Goal: Task Accomplishment & Management: Manage account settings

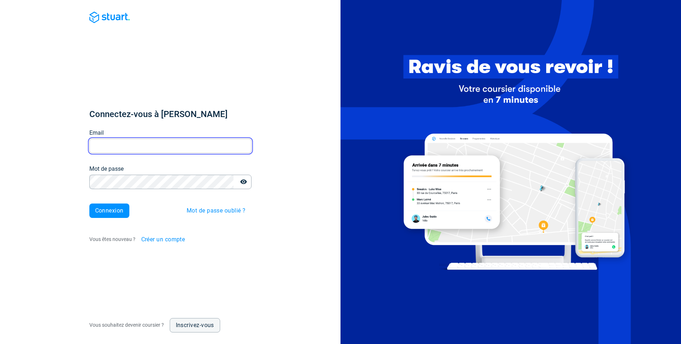
click at [120, 144] on input "Email" at bounding box center [170, 146] width 162 height 14
type input "[EMAIL_ADDRESS][PERSON_NAME][DOMAIN_NAME]"
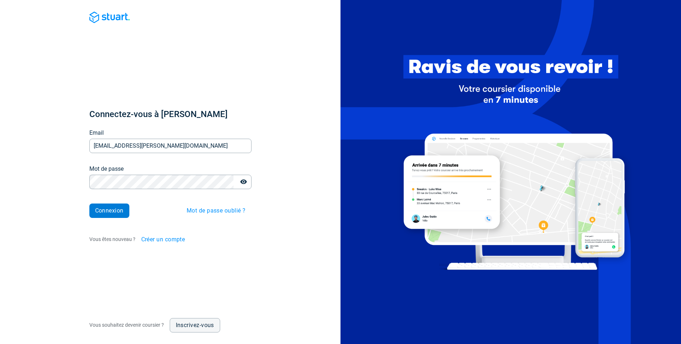
click at [111, 213] on span "Connexion" at bounding box center [109, 211] width 28 height 6
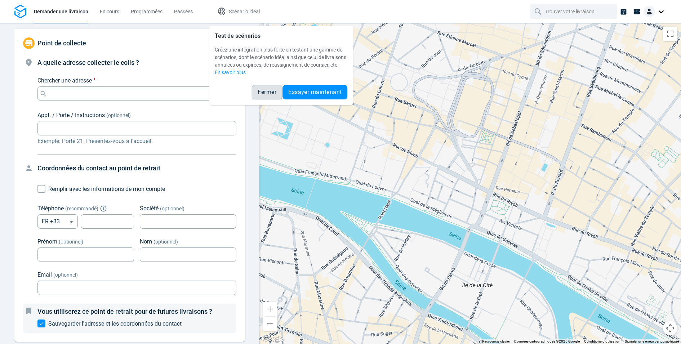
click at [267, 95] on span "Fermer" at bounding box center [267, 92] width 19 height 6
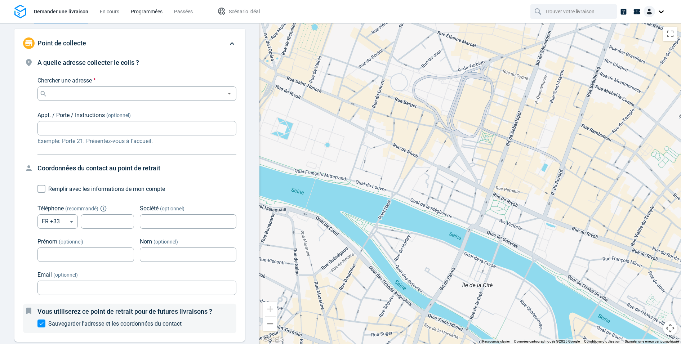
click at [142, 7] on link "Programmées" at bounding box center [147, 11] width 32 height 23
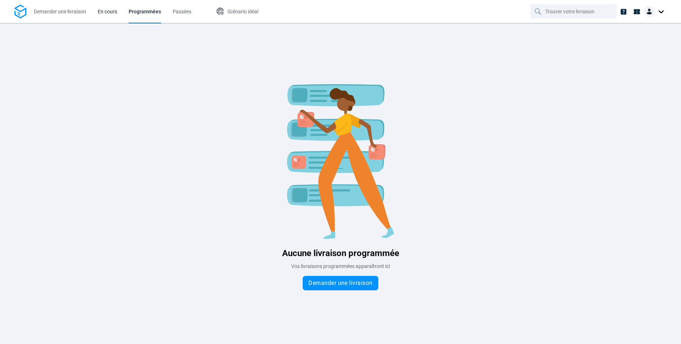
click at [98, 11] on span "En cours" at bounding box center [107, 12] width 19 height 6
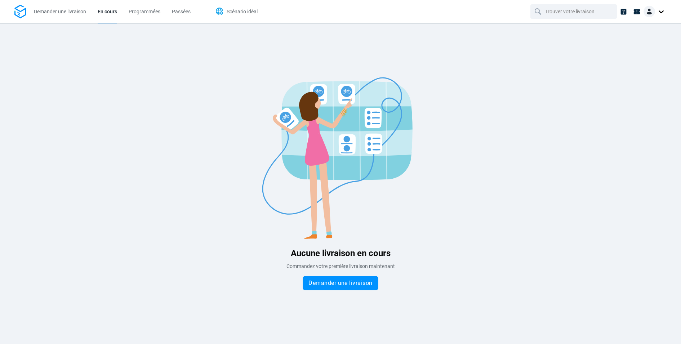
click at [244, 10] on span "Scénario idéal" at bounding box center [242, 12] width 31 height 6
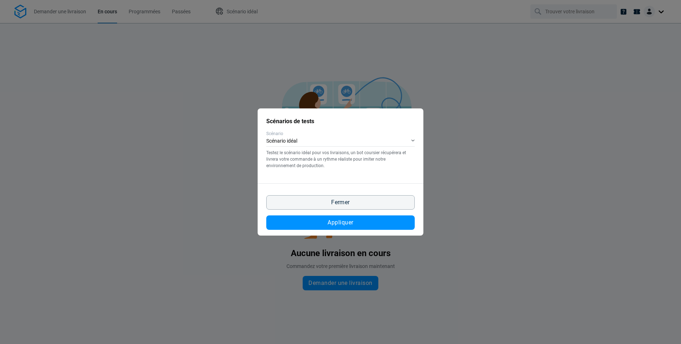
click at [416, 138] on div "Scénarios de tests Scénario Scénario idéal Testez le scénario idéal pour vos li…" at bounding box center [341, 145] width 166 height 75
click at [413, 138] on div "Scénario idéal" at bounding box center [340, 141] width 149 height 10
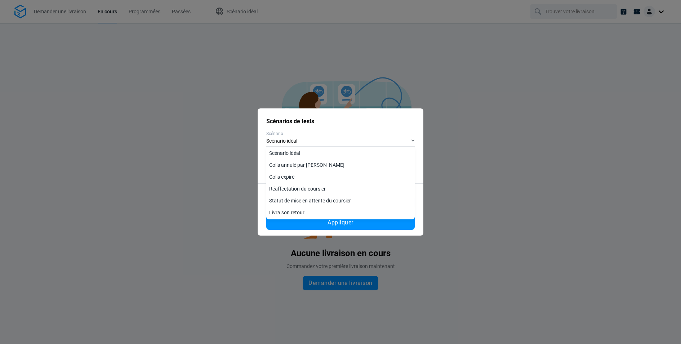
click at [172, 160] on div "Scénarios de tests Scénario Scénario idéal Testez le scénario idéal pour vos li…" at bounding box center [340, 172] width 681 height 344
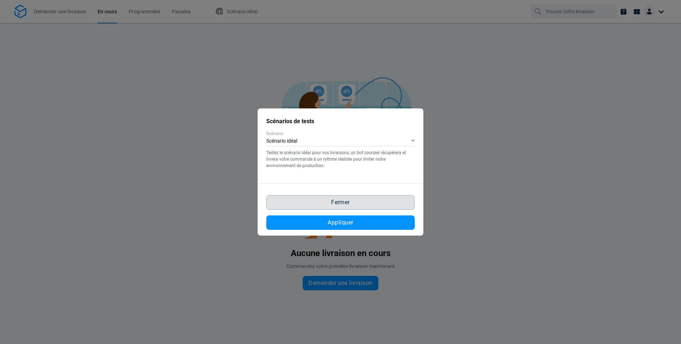
click at [341, 204] on span "Fermer" at bounding box center [340, 203] width 19 height 6
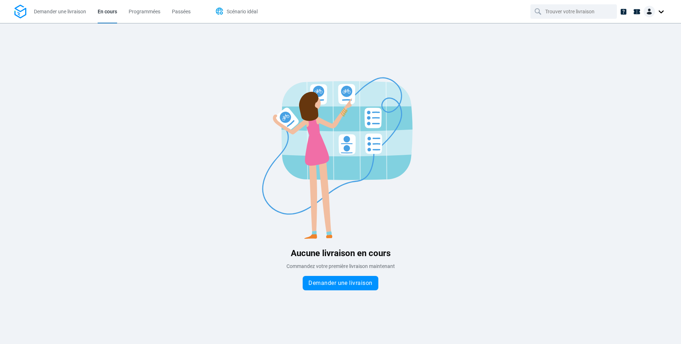
click at [257, 14] on span "Scénario idéal" at bounding box center [242, 12] width 31 height 6
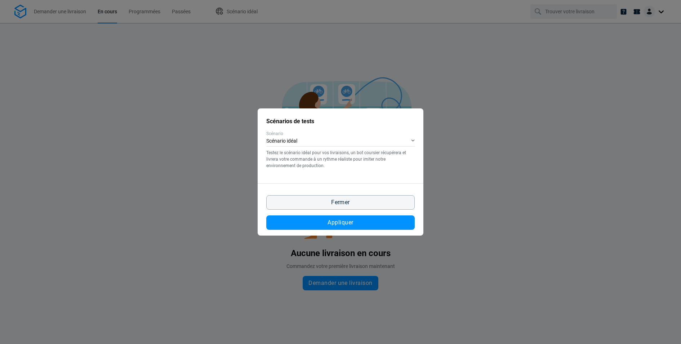
click at [153, 8] on div "Scénarios de tests Scénario Scénario idéal Testez le scénario idéal pour vos li…" at bounding box center [340, 172] width 681 height 344
click at [70, 18] on div "Scénarios de tests Scénario Scénario idéal Testez le scénario idéal pour vos li…" at bounding box center [340, 172] width 681 height 344
click at [371, 200] on button "Fermer" at bounding box center [340, 202] width 149 height 14
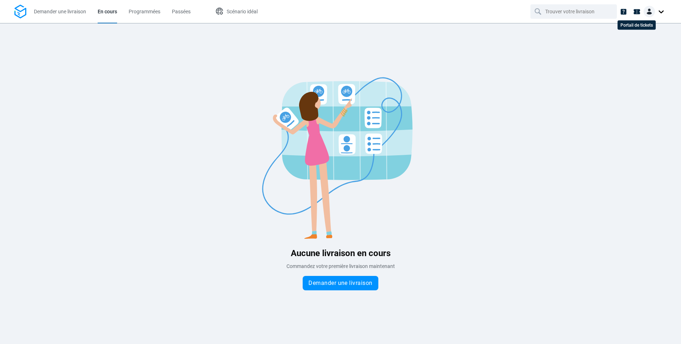
click at [642, 13] on li at bounding box center [636, 11] width 13 height 13
click at [648, 10] on img at bounding box center [650, 12] width 12 height 12
click at [627, 44] on span "Réglages" at bounding box center [634, 44] width 21 height 8
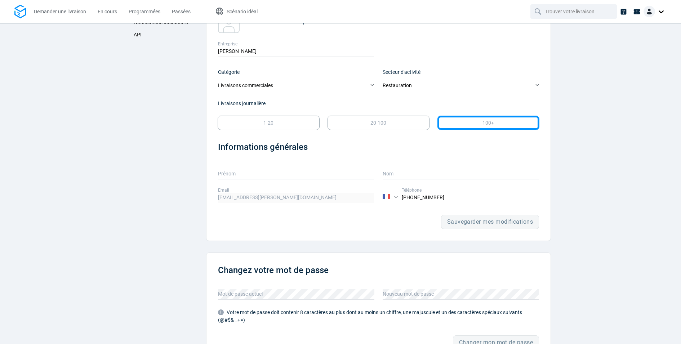
scroll to position [25, 0]
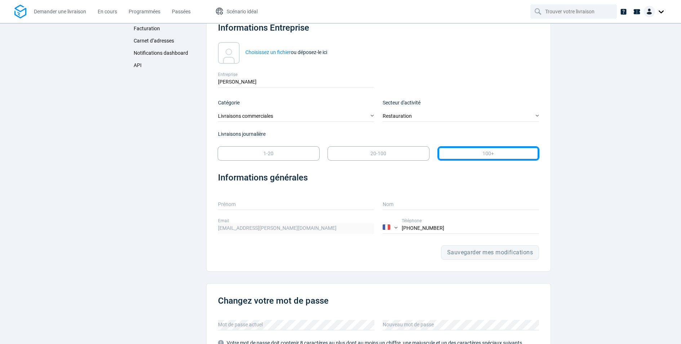
click at [150, 60] on link "API" at bounding box center [165, 65] width 70 height 12
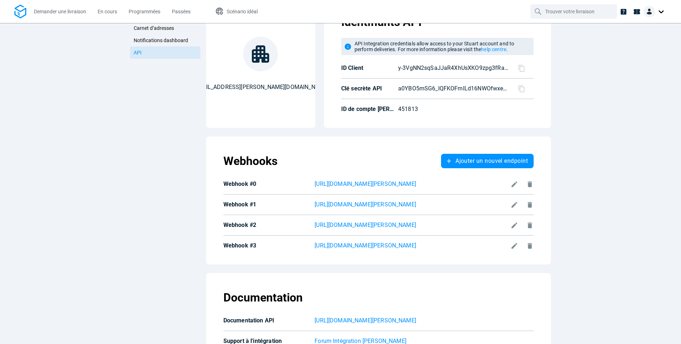
scroll to position [39, 0]
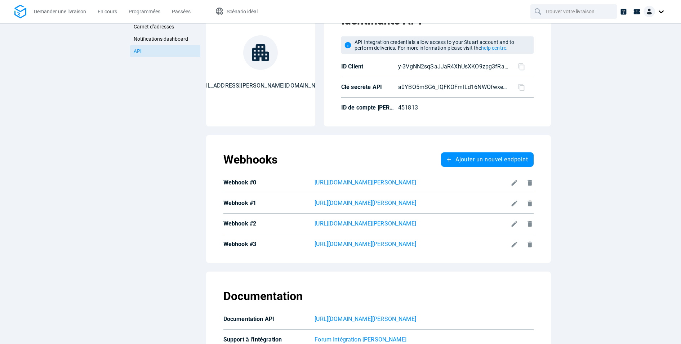
click at [530, 245] on icon at bounding box center [530, 245] width 4 height 6
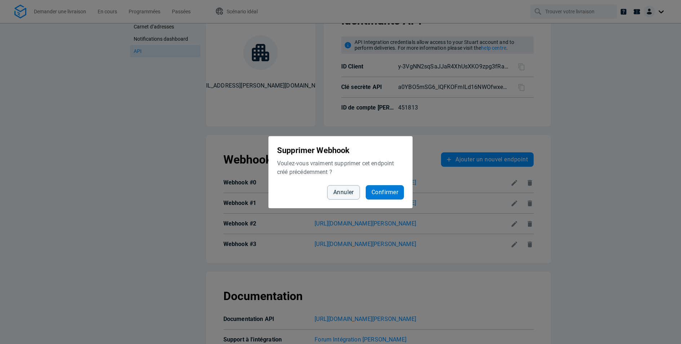
click at [388, 192] on span "Confirmer" at bounding box center [385, 193] width 27 height 6
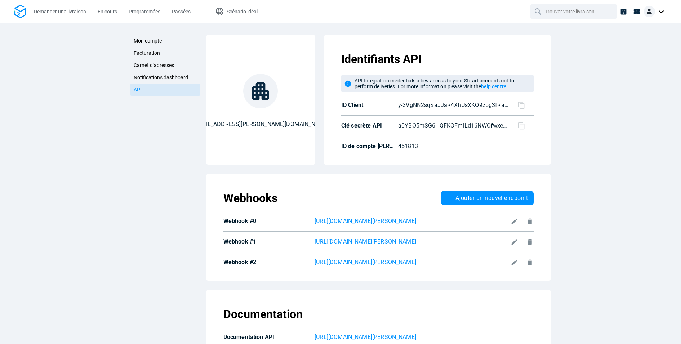
click at [535, 221] on div "Webhooks Ajouter un nouvel endpoint Webhook #0 https://dev-backend.dishop.co/ap…" at bounding box center [378, 228] width 333 height 96
click at [527, 221] on icon at bounding box center [530, 222] width 8 height 8
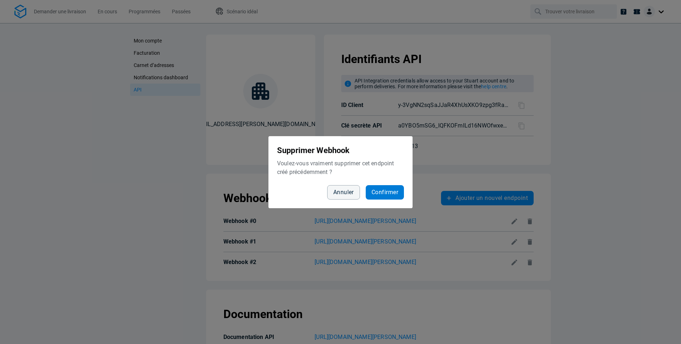
click at [389, 186] on button "Confirmer" at bounding box center [385, 192] width 38 height 14
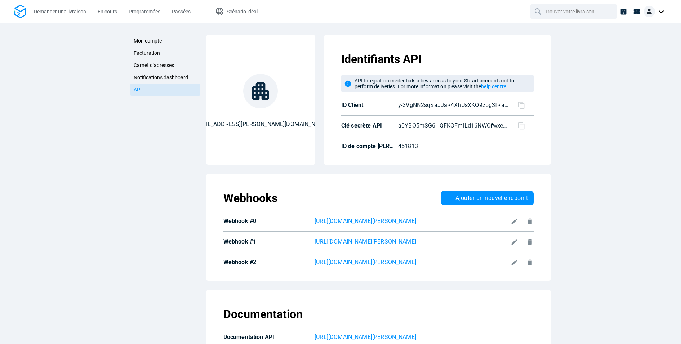
click at [650, 237] on div "Mon compte Facturation Carnet d’adresses Notifications dashboard API Mon compte…" at bounding box center [340, 183] width 681 height 321
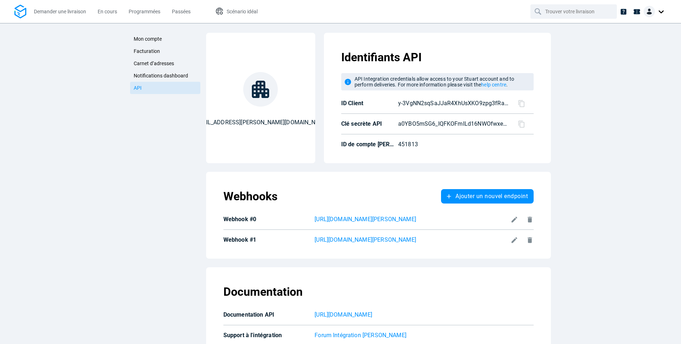
scroll to position [17, 0]
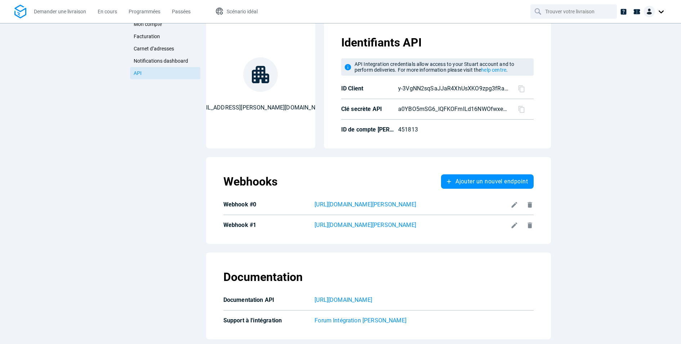
click at [514, 224] on icon at bounding box center [514, 225] width 6 height 6
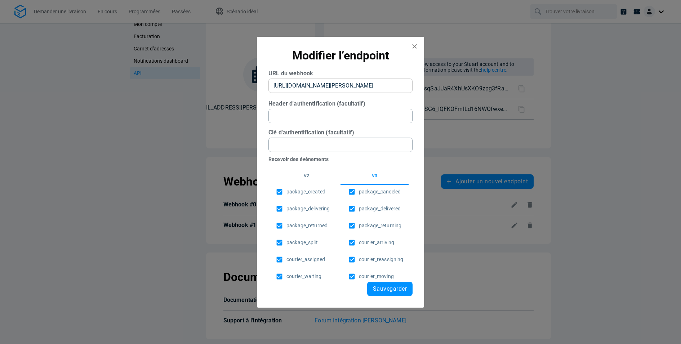
click at [381, 83] on webhook "[URL][DOMAIN_NAME][PERSON_NAME]" at bounding box center [341, 86] width 144 height 14
type webhook "[URL][DOMAIN_NAME][PERSON_NAME]"
click at [390, 286] on span "Sauvegarder" at bounding box center [390, 289] width 34 height 6
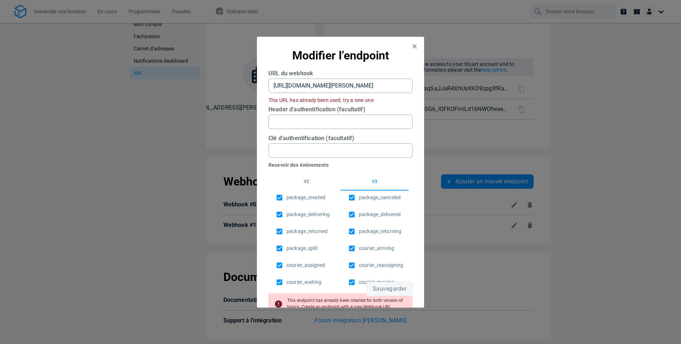
click at [360, 87] on webhook "[URL][DOMAIN_NAME][PERSON_NAME]" at bounding box center [341, 86] width 144 height 14
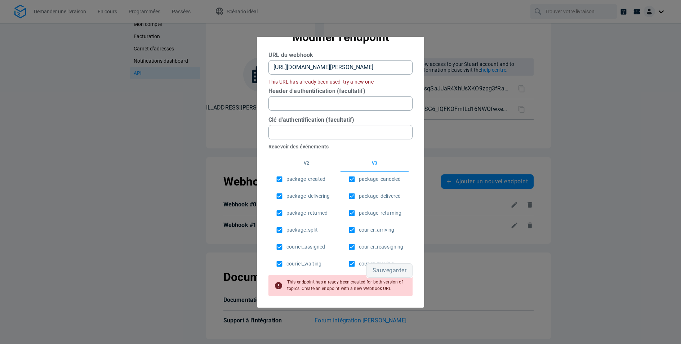
scroll to position [0, 0]
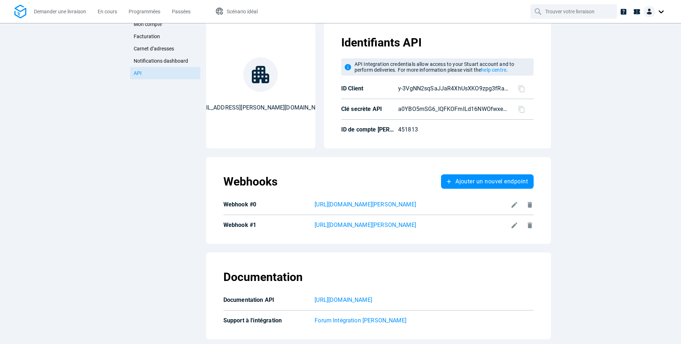
click at [509, 203] on div at bounding box center [521, 203] width 26 height 10
click at [511, 203] on icon at bounding box center [515, 205] width 8 height 8
click at [526, 224] on icon at bounding box center [530, 226] width 8 height 8
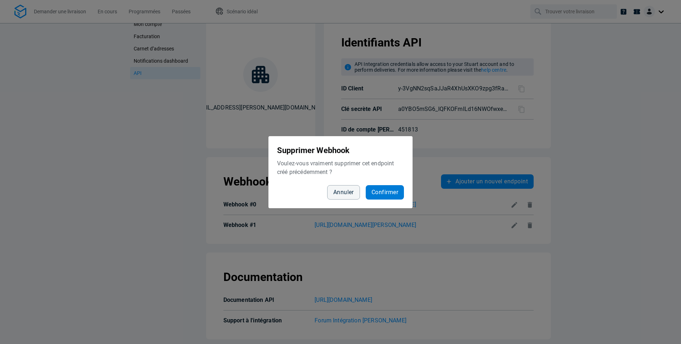
click at [390, 188] on button "Confirmer" at bounding box center [385, 192] width 38 height 14
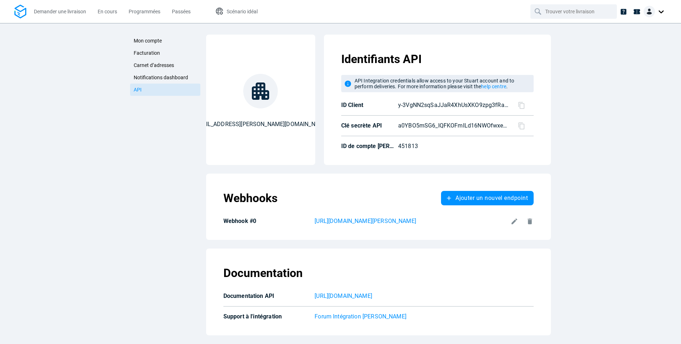
click at [628, 204] on div "Mon compte Facturation Carnet d’adresses Notifications dashboard API Mon compte…" at bounding box center [340, 183] width 681 height 321
click at [513, 224] on icon at bounding box center [515, 222] width 8 height 8
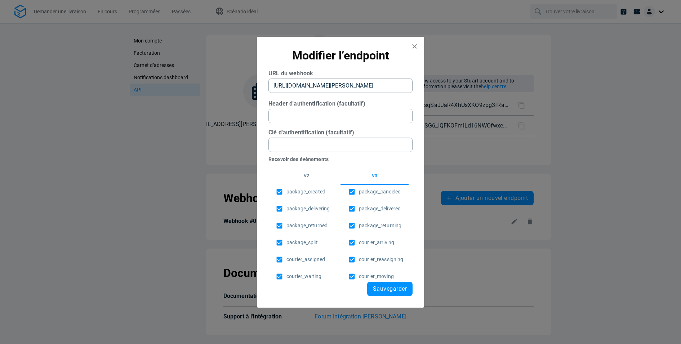
click at [350, 87] on webhook "https://dev-backend.dishop.co/api/update_delivery_status" at bounding box center [341, 86] width 144 height 14
type webhook "https://dev-backend.dishop.co.ngrok.dev/api/update_delivery_status"
click at [400, 287] on span "Sauvegarder" at bounding box center [390, 289] width 34 height 6
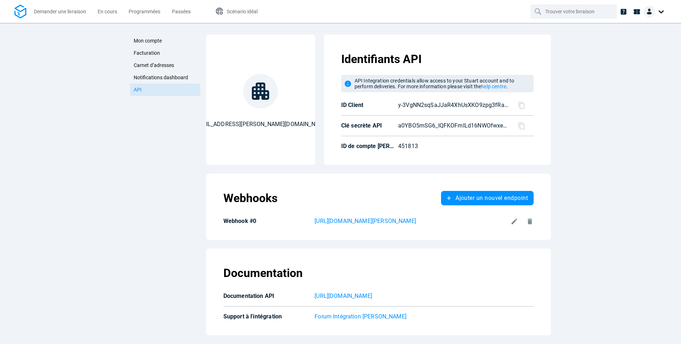
click at [652, 191] on div "Mon compte Facturation Carnet d’adresses Notifications dashboard API Mon compte…" at bounding box center [340, 183] width 681 height 321
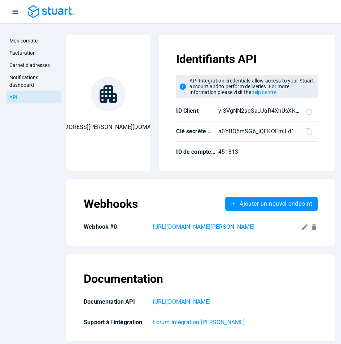
click at [15, 9] on icon "Navigation menu" at bounding box center [16, 12] width 8 height 8
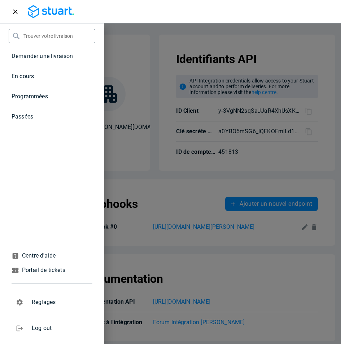
click at [177, 42] on div at bounding box center [170, 172] width 341 height 344
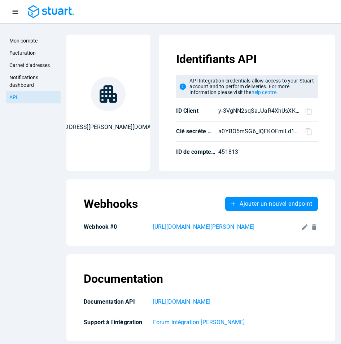
click at [12, 13] on icon "Navigation menu" at bounding box center [16, 12] width 8 height 8
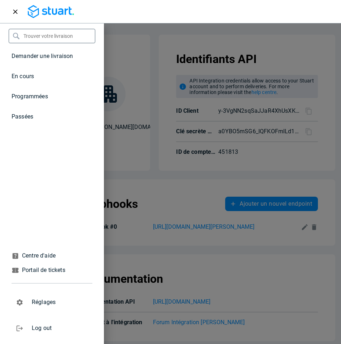
click at [24, 72] on p "En cours" at bounding box center [23, 76] width 22 height 9
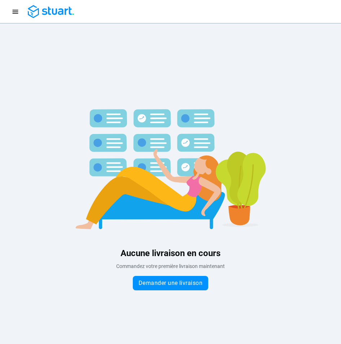
click at [152, 81] on img at bounding box center [170, 158] width 216 height 162
click at [122, 70] on div "Aucune livraison en cours Commandez votre première livraison maintenant Demande…" at bounding box center [170, 183] width 341 height 237
click at [130, 67] on div "Aucune livraison en cours Commandez votre première livraison maintenant Demande…" at bounding box center [170, 183] width 341 height 237
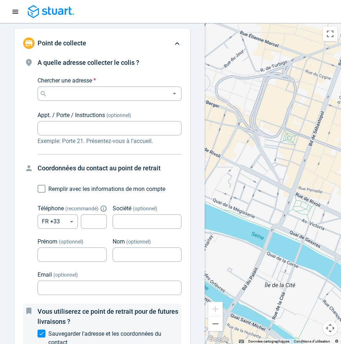
click at [10, 10] on button "Navigation menu" at bounding box center [15, 11] width 13 height 13
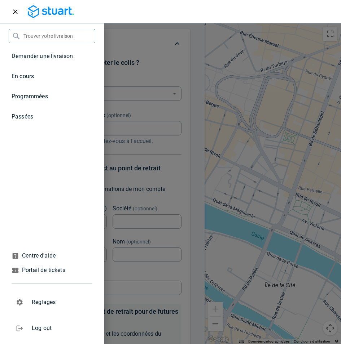
click at [13, 10] on icon "Navigation menu" at bounding box center [16, 12] width 8 height 8
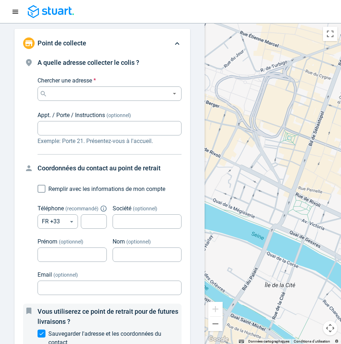
click at [17, 9] on icon "Navigation menu" at bounding box center [16, 12] width 8 height 8
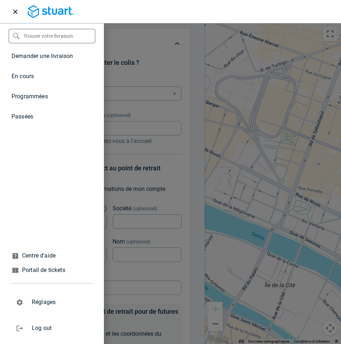
click at [17, 9] on icon "Navigation menu" at bounding box center [16, 12] width 8 height 8
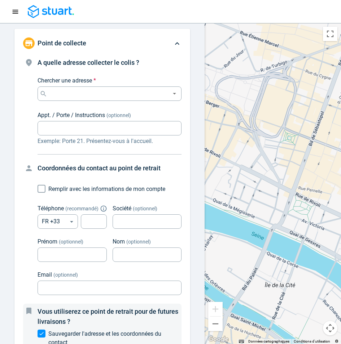
click at [17, 9] on icon "Navigation menu" at bounding box center [16, 12] width 8 height 8
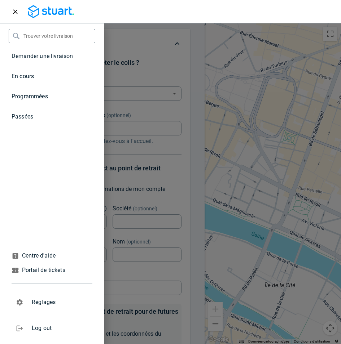
click at [24, 80] on li "En cours" at bounding box center [52, 76] width 104 height 20
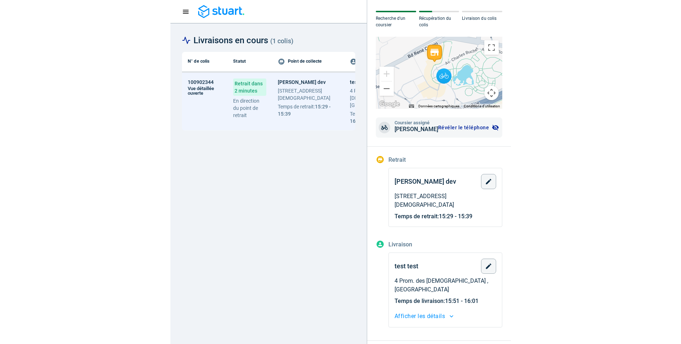
scroll to position [80, 0]
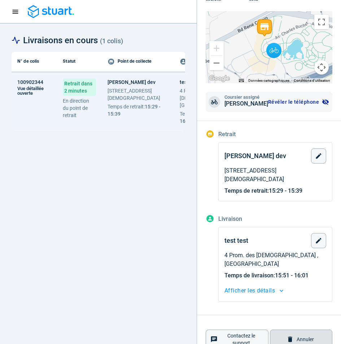
click at [305, 337] on span "Annuler" at bounding box center [304, 340] width 17 height 6
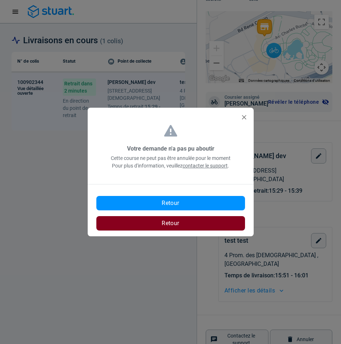
click at [183, 220] on button "Retour" at bounding box center [170, 223] width 149 height 14
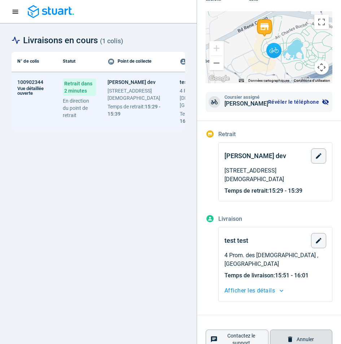
click at [289, 330] on button "Annuler" at bounding box center [301, 339] width 63 height 19
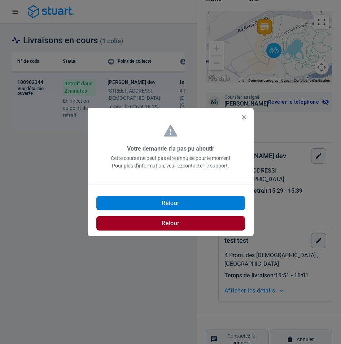
click at [187, 209] on button "Retour" at bounding box center [170, 203] width 149 height 14
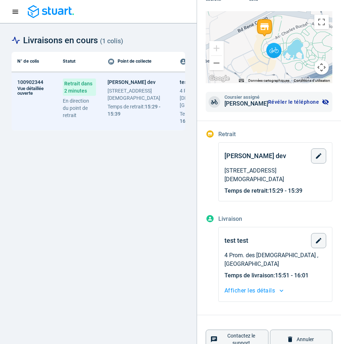
click at [14, 14] on icon "Navigation menu" at bounding box center [16, 12] width 8 height 8
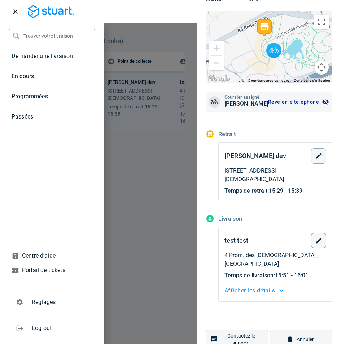
click at [14, 14] on icon "Navigation menu" at bounding box center [16, 12] width 8 height 8
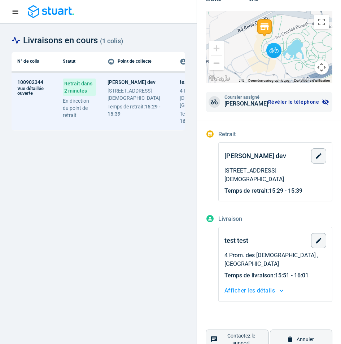
click at [93, 163] on div "N° de colis Statut Point de collecte Point de livraison 100902344 Vue détaillée…" at bounding box center [98, 192] width 173 height 281
click at [103, 58] on th "Point de collecte" at bounding box center [138, 61] width 72 height 19
click at [18, 11] on icon "Navigation menu" at bounding box center [16, 12] width 8 height 8
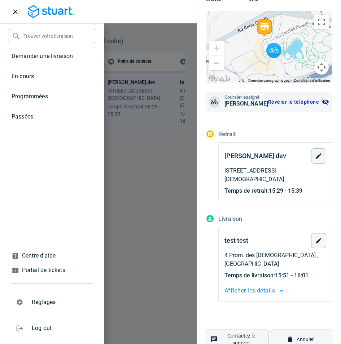
click at [50, 12] on img at bounding box center [51, 11] width 46 height 13
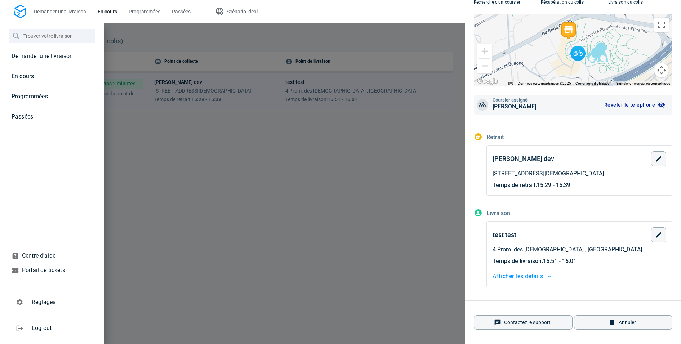
scroll to position [68, 0]
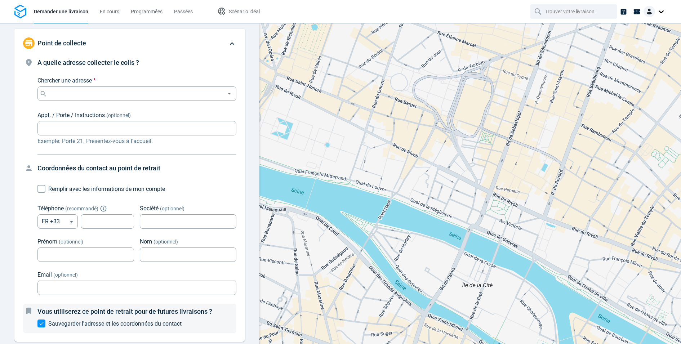
click at [251, 9] on span "Scénario idéal" at bounding box center [244, 12] width 31 height 6
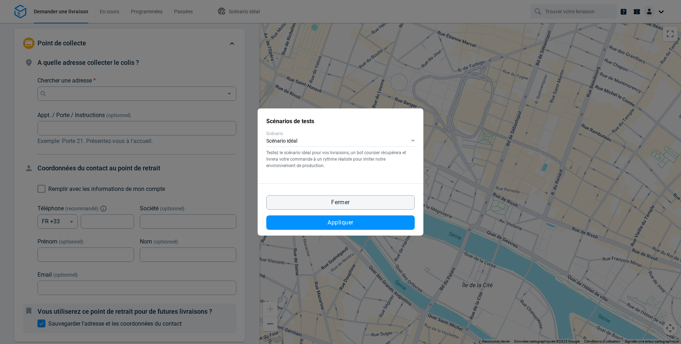
click at [401, 135] on span "Scénario" at bounding box center [340, 133] width 149 height 6
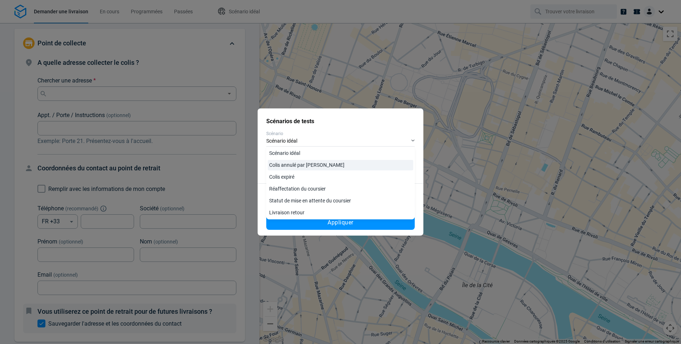
click at [297, 166] on link "Colis annulé par [PERSON_NAME]" at bounding box center [341, 165] width 146 height 10
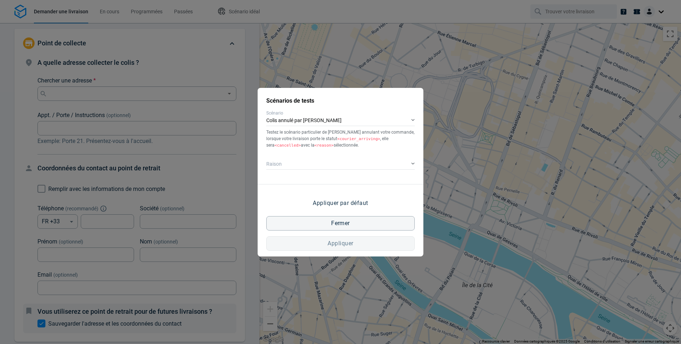
click at [321, 172] on div "Scénarios de tests Scénario Colis annulé par Stuart Testez le scénario particul…" at bounding box center [341, 136] width 166 height 96
click at [359, 163] on div "​" at bounding box center [340, 164] width 149 height 10
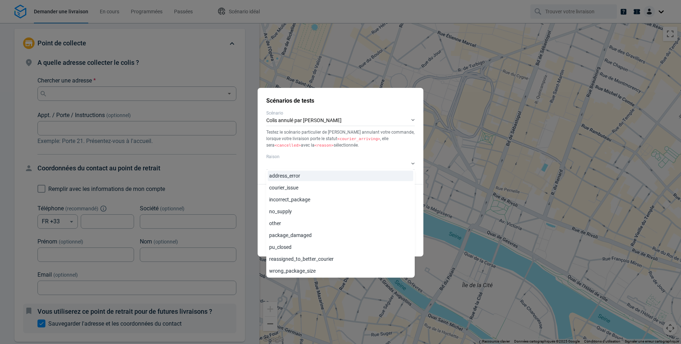
click at [287, 177] on link "address_error" at bounding box center [341, 176] width 146 height 10
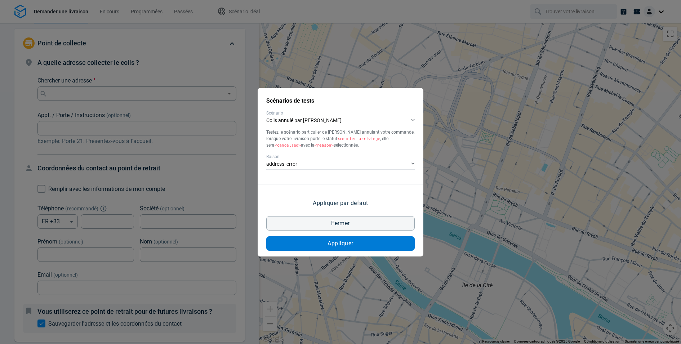
click at [339, 241] on span "Appliquer" at bounding box center [341, 244] width 26 height 6
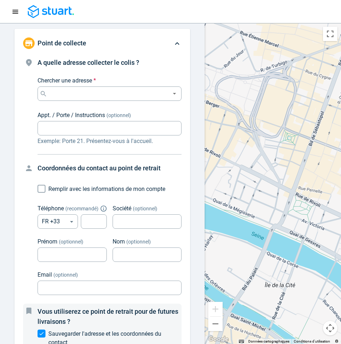
click at [18, 13] on icon "Navigation menu" at bounding box center [16, 12] width 8 height 8
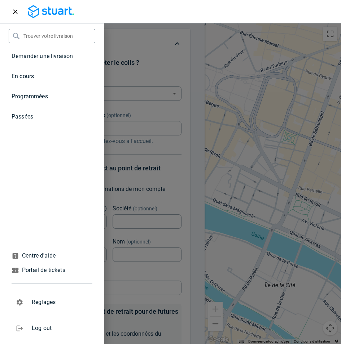
click at [24, 77] on span "En cours" at bounding box center [23, 76] width 22 height 7
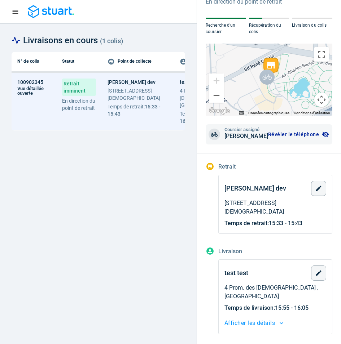
scroll to position [80, 0]
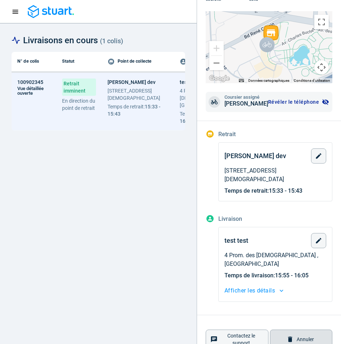
click at [310, 330] on button "Annuler" at bounding box center [301, 339] width 63 height 19
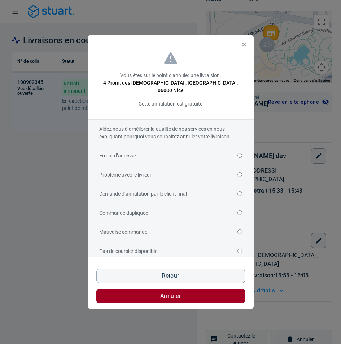
click at [223, 152] on label "Erreur d’adresse" at bounding box center [170, 155] width 143 height 19
click at [237, 153] on input "Erreur d’adresse" at bounding box center [239, 155] width 5 height 5
radio input "true"
click at [74, 294] on div "Vous êtes sur le point d'annuler une livraision. 4 Prom. des Anglais , Nice, 06…" at bounding box center [170, 172] width 341 height 344
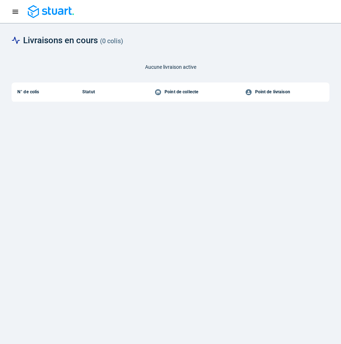
click at [233, 107] on div "Aucune livraison active N° de colis Statut Point de collecte Point de livraison" at bounding box center [171, 192] width 318 height 281
click at [9, 14] on button "Navigation menu" at bounding box center [15, 11] width 13 height 13
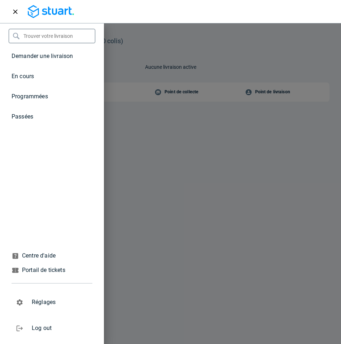
click at [27, 80] on p "En cours" at bounding box center [23, 76] width 22 height 9
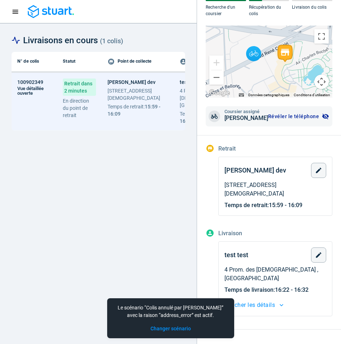
scroll to position [80, 0]
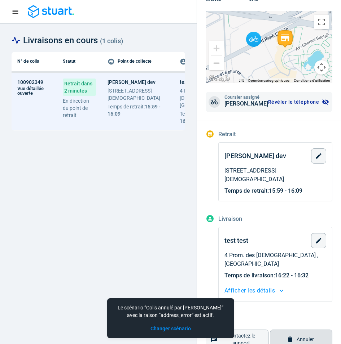
click at [299, 330] on button "Annuler" at bounding box center [301, 339] width 63 height 19
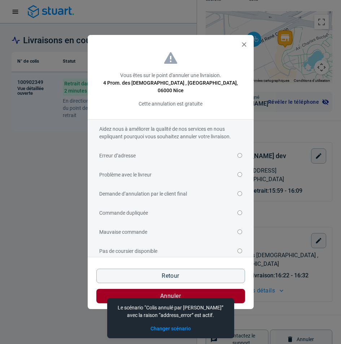
click at [166, 147] on label "Erreur d’adresse" at bounding box center [170, 155] width 143 height 19
click at [237, 153] on input "Erreur d’adresse" at bounding box center [239, 155] width 5 height 5
radio input "true"
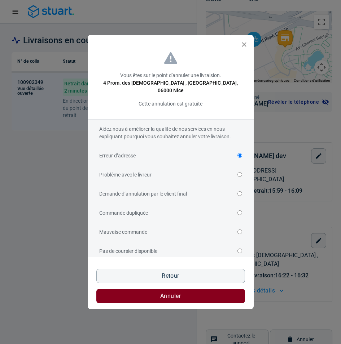
click at [204, 297] on button "Annuler" at bounding box center [170, 296] width 149 height 14
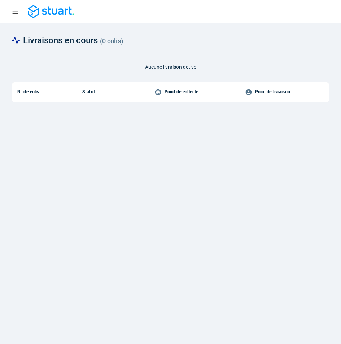
click at [114, 135] on div "Aucune livraison active N° de colis Statut Point de collecte Point de livraison" at bounding box center [171, 192] width 318 height 281
click at [149, 118] on div "Aucune livraison active N° de colis Statut Point de collecte Point de livraison" at bounding box center [171, 192] width 318 height 281
click at [122, 132] on div "Aucune livraison active N° de colis Statut Point de collecte Point de livraison" at bounding box center [171, 192] width 318 height 281
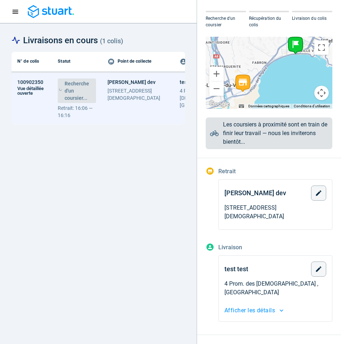
scroll to position [74, 0]
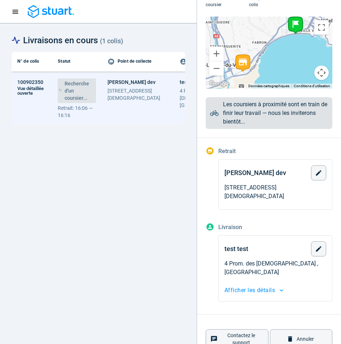
click at [132, 208] on div "N° de colis Statut Point de collecte Point de livraison 100902350 Vue détaillée…" at bounding box center [98, 192] width 173 height 281
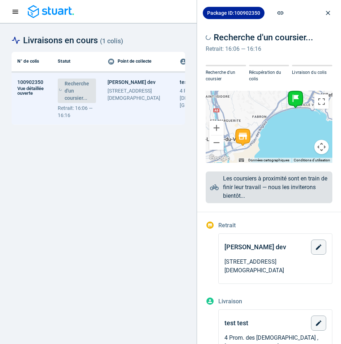
scroll to position [74, 0]
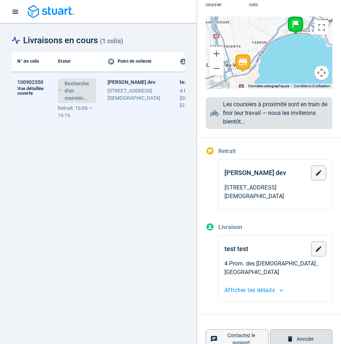
click at [296, 329] on button "Annuler" at bounding box center [301, 338] width 63 height 19
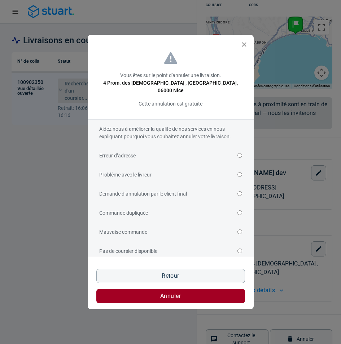
click at [213, 147] on label "Erreur d’adresse" at bounding box center [170, 155] width 143 height 19
click at [237, 153] on input "Erreur d’adresse" at bounding box center [239, 155] width 5 height 5
radio input "true"
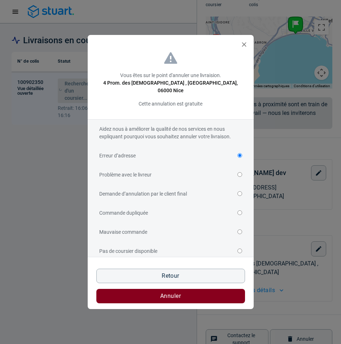
click at [170, 293] on span "Annuler" at bounding box center [170, 296] width 21 height 6
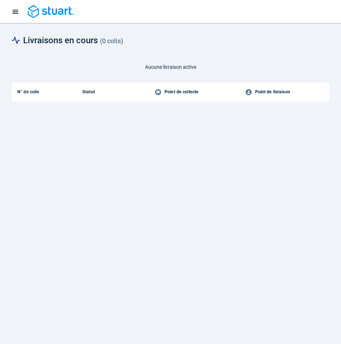
click at [243, 5] on div at bounding box center [170, 11] width 323 height 13
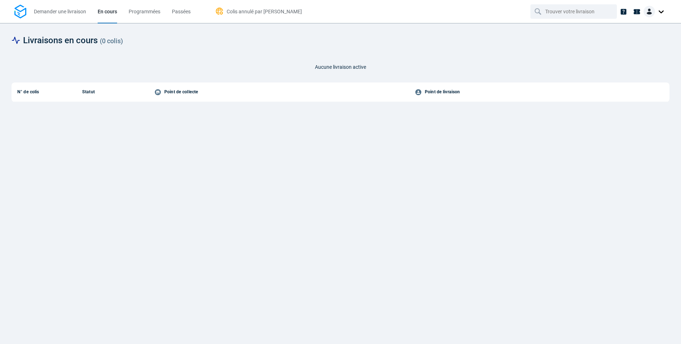
click at [340, 13] on img at bounding box center [650, 12] width 12 height 12
click at [340, 43] on span "Réglages" at bounding box center [642, 44] width 21 height 8
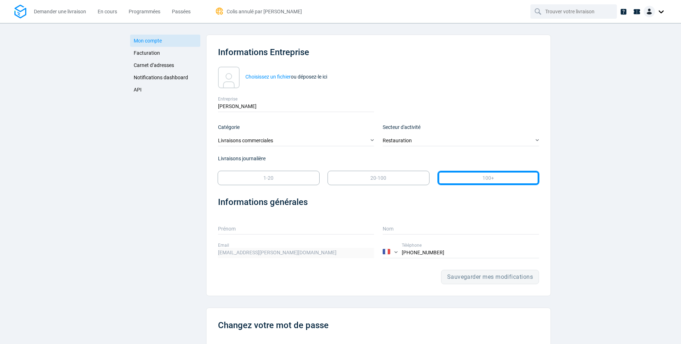
click at [139, 91] on span "API" at bounding box center [138, 90] width 8 height 6
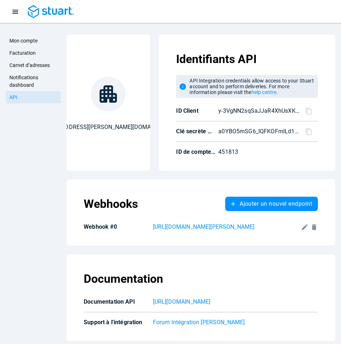
click at [19, 13] on button "Navigation menu" at bounding box center [15, 11] width 13 height 13
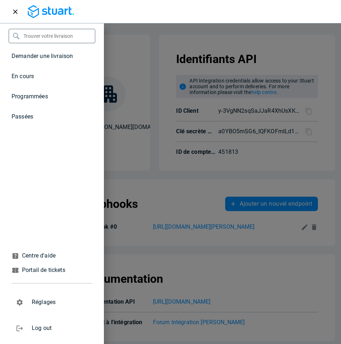
click at [30, 78] on span "En cours" at bounding box center [23, 76] width 22 height 7
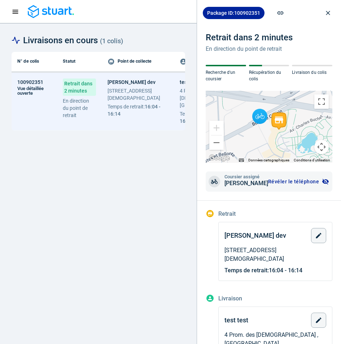
scroll to position [80, 0]
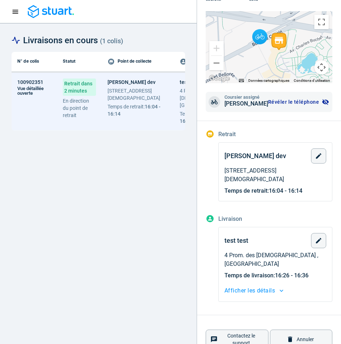
click at [167, 228] on div "N° de colis Statut Point de collecte Point de livraison 100902351 Vue détaillée…" at bounding box center [98, 192] width 173 height 281
